Goal: Task Accomplishment & Management: Use online tool/utility

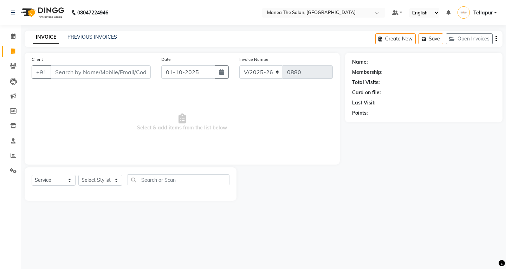
select select "6085"
select select "service"
click at [95, 75] on input "Client" at bounding box center [101, 71] width 100 height 13
click at [124, 71] on input "Client" at bounding box center [101, 71] width 100 height 13
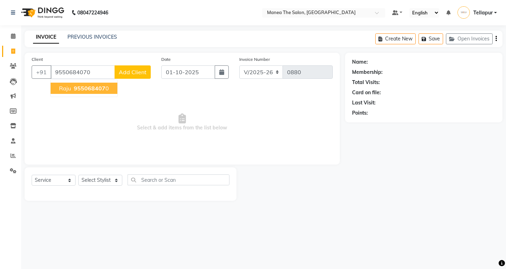
type input "9550684070"
select select "1: Object"
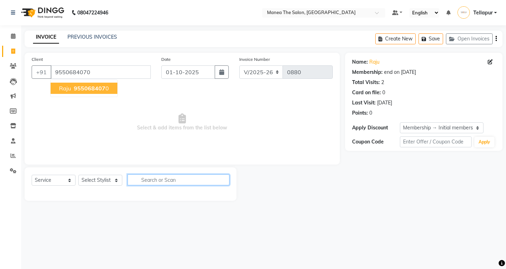
click at [181, 181] on input "text" at bounding box center [179, 179] width 102 height 11
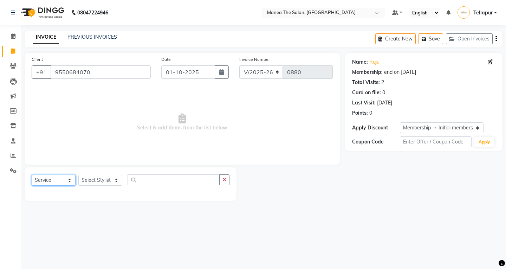
click at [53, 184] on select "Select Service Product Membership Package Voucher Prepaid Gift Card" at bounding box center [54, 180] width 44 height 11
